Goal: Information Seeking & Learning: Learn about a topic

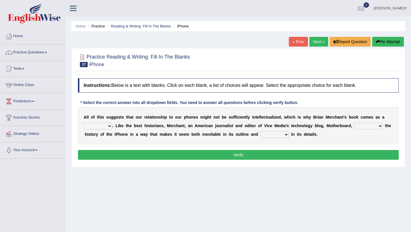
click at [128, 142] on div "A l l o f t h i s s u g g e s t s t h a t o u r r e l a t i o n s h i p t o o u…" at bounding box center [238, 125] width 321 height 37
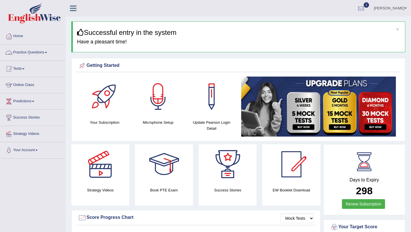
click at [51, 54] on link "Practice Questions" at bounding box center [32, 52] width 65 height 14
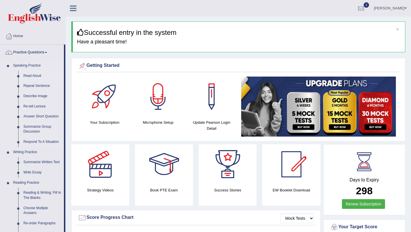
click at [25, 76] on link "Read Aloud" at bounding box center [42, 76] width 43 height 10
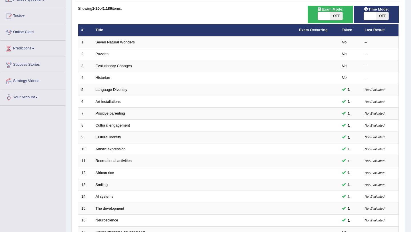
scroll to position [146, 0]
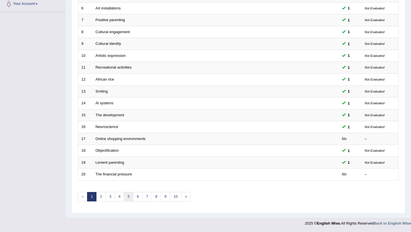
click at [125, 200] on link "5" at bounding box center [128, 196] width 9 height 9
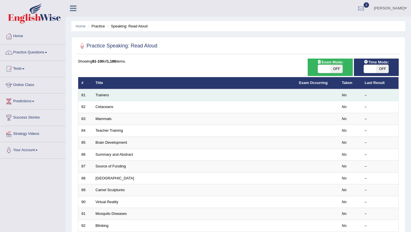
click at [105, 99] on td "Trainers" at bounding box center [193, 95] width 203 height 12
click at [103, 94] on link "Trainers" at bounding box center [102, 95] width 13 height 4
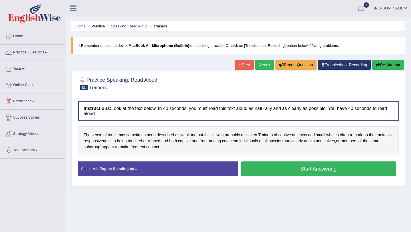
click at [258, 173] on button "Start Answering" at bounding box center [318, 168] width 155 height 15
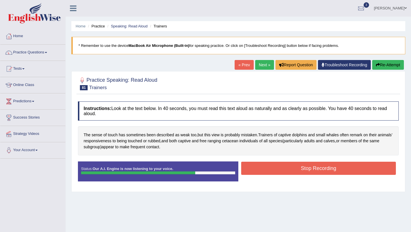
click at [258, 173] on button "Stop Recording" at bounding box center [318, 168] width 155 height 13
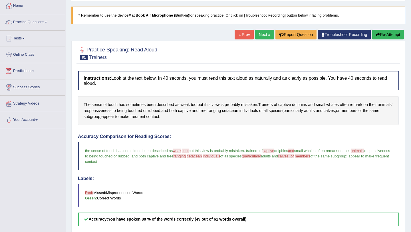
scroll to position [23, 0]
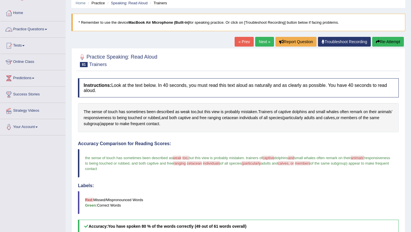
click at [49, 34] on link "Practice Questions" at bounding box center [32, 28] width 65 height 14
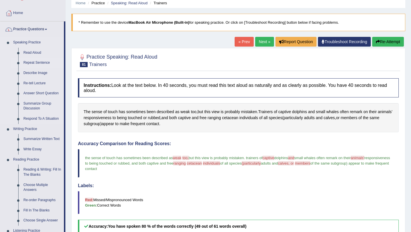
click at [48, 60] on link "Repeat Sentence" at bounding box center [42, 63] width 43 height 10
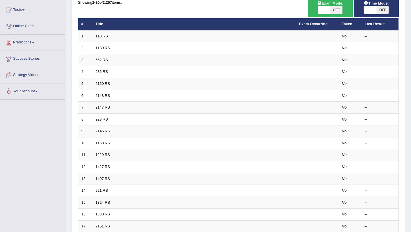
scroll to position [54, 0]
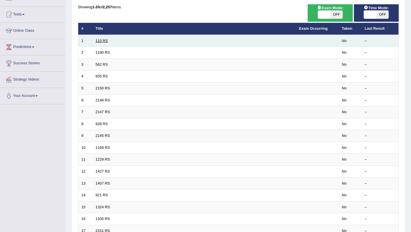
click at [100, 40] on link "110 RS" at bounding box center [102, 41] width 12 height 4
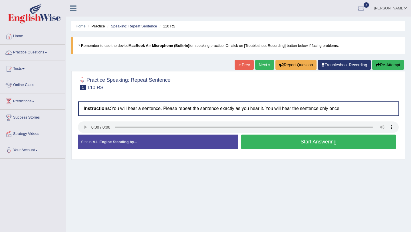
click at [260, 67] on link "Next »" at bounding box center [264, 65] width 19 height 10
click at [18, 53] on link "Practice Questions" at bounding box center [32, 52] width 65 height 14
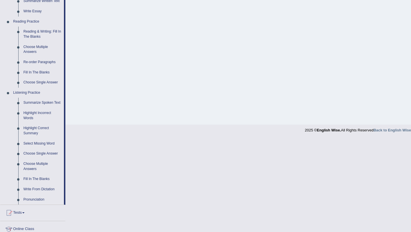
scroll to position [178, 0]
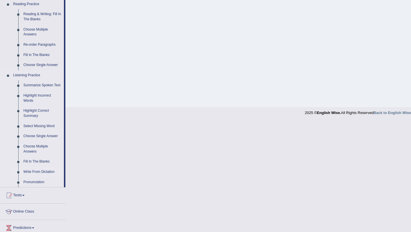
click at [31, 175] on link "Write From Dictation" at bounding box center [42, 172] width 43 height 10
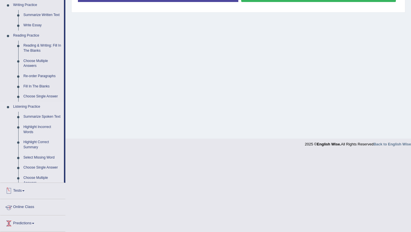
scroll to position [125, 0]
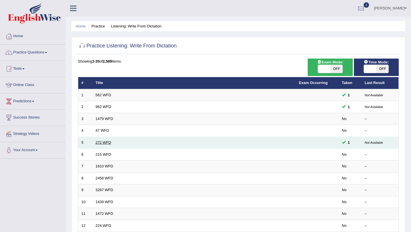
click at [109, 142] on link "272 WFD" at bounding box center [104, 142] width 16 height 4
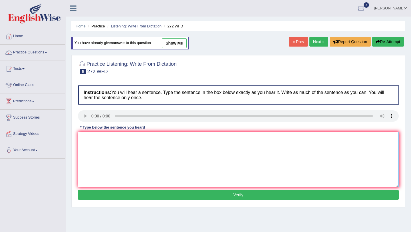
click at [95, 156] on textarea at bounding box center [238, 159] width 321 height 55
click at [148, 139] on textarea "The deveopment has a great negativevaffect" at bounding box center [238, 159] width 321 height 55
click at [165, 134] on textarea "The deveopment has a great negative affect" at bounding box center [238, 159] width 321 height 55
type textarea "The deveopment has a great negative affect on the environment."
click at [193, 193] on button "Verify" at bounding box center [238, 195] width 321 height 10
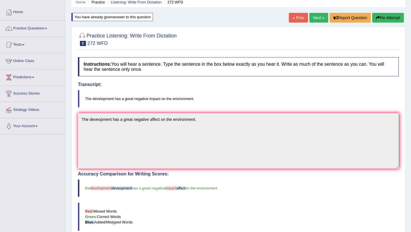
scroll to position [25, 0]
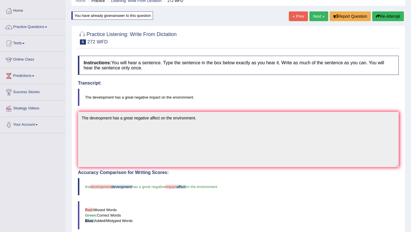
click at [314, 17] on link "Next »" at bounding box center [318, 16] width 19 height 10
